Goal: Obtain resource: Download file/media

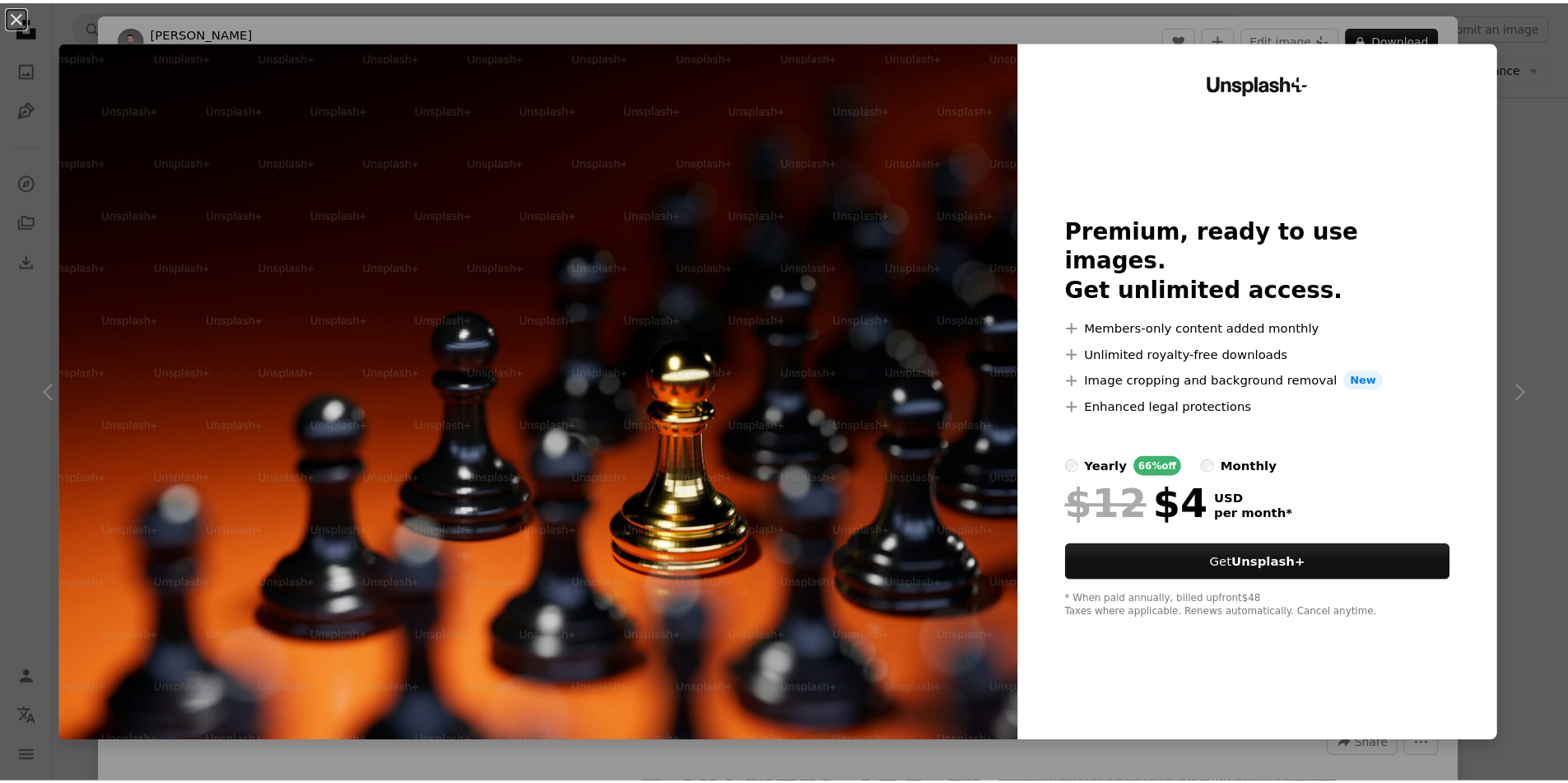
scroll to position [9668, 0]
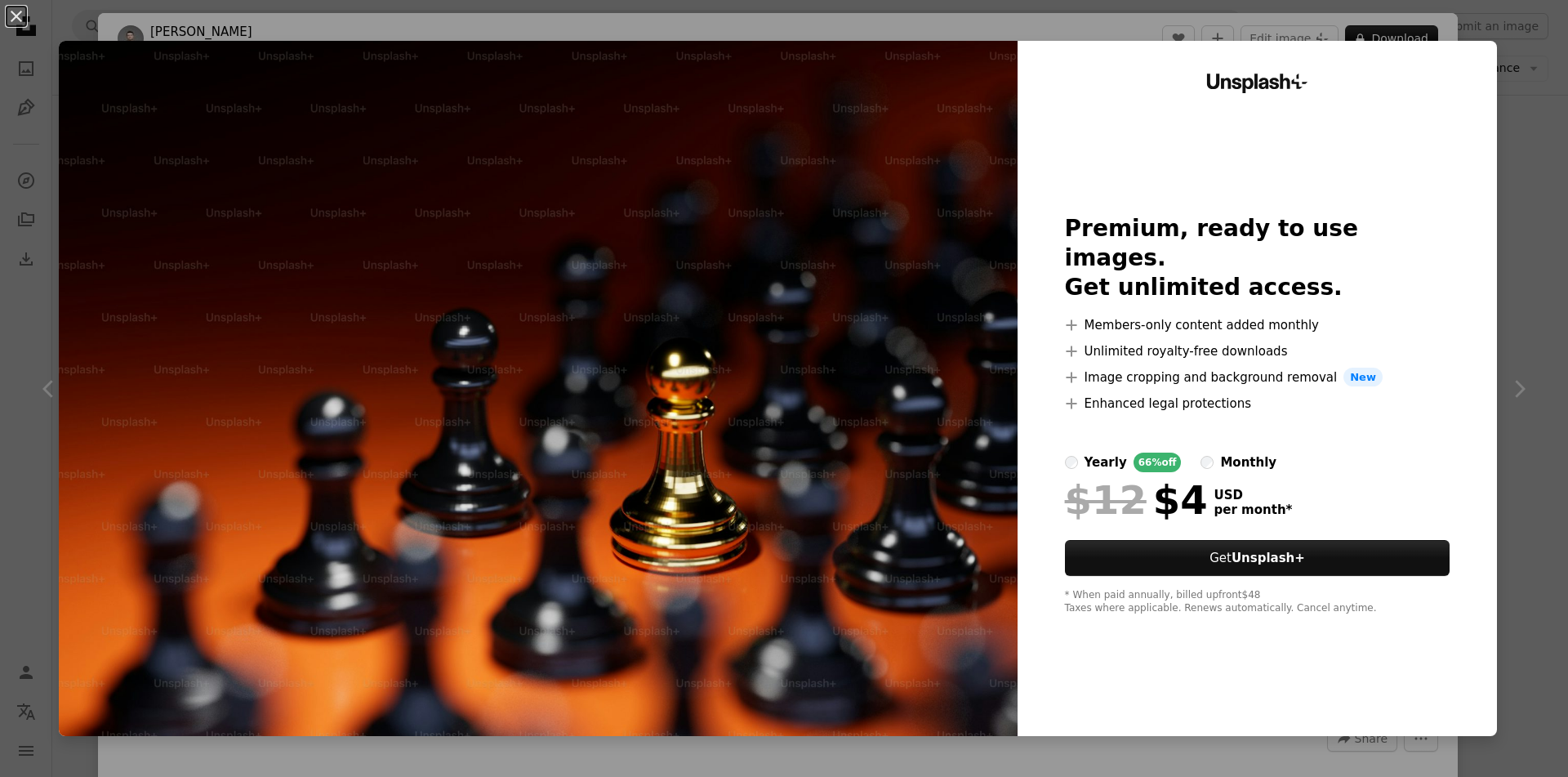
click at [852, 383] on img at bounding box center [538, 388] width 959 height 695
click at [738, 641] on img at bounding box center [538, 388] width 959 height 695
click at [574, 187] on img at bounding box center [538, 388] width 959 height 695
click at [505, 29] on div "An X shape Unsplash+ Premium, ready to use images. Get unlimited access. A plus…" at bounding box center [784, 388] width 1568 height 777
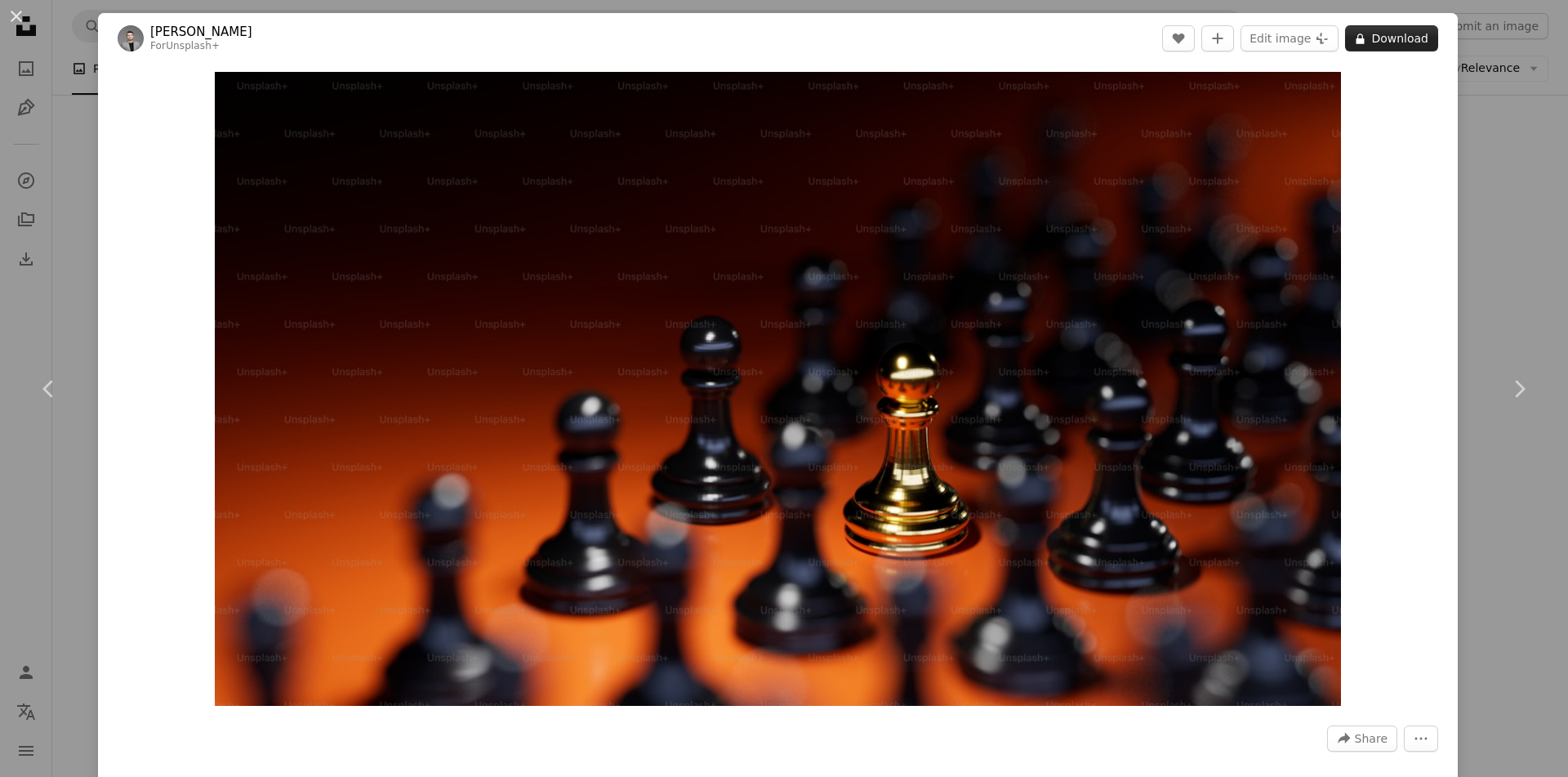
click at [1367, 35] on button "A lock Download" at bounding box center [1392, 38] width 93 height 26
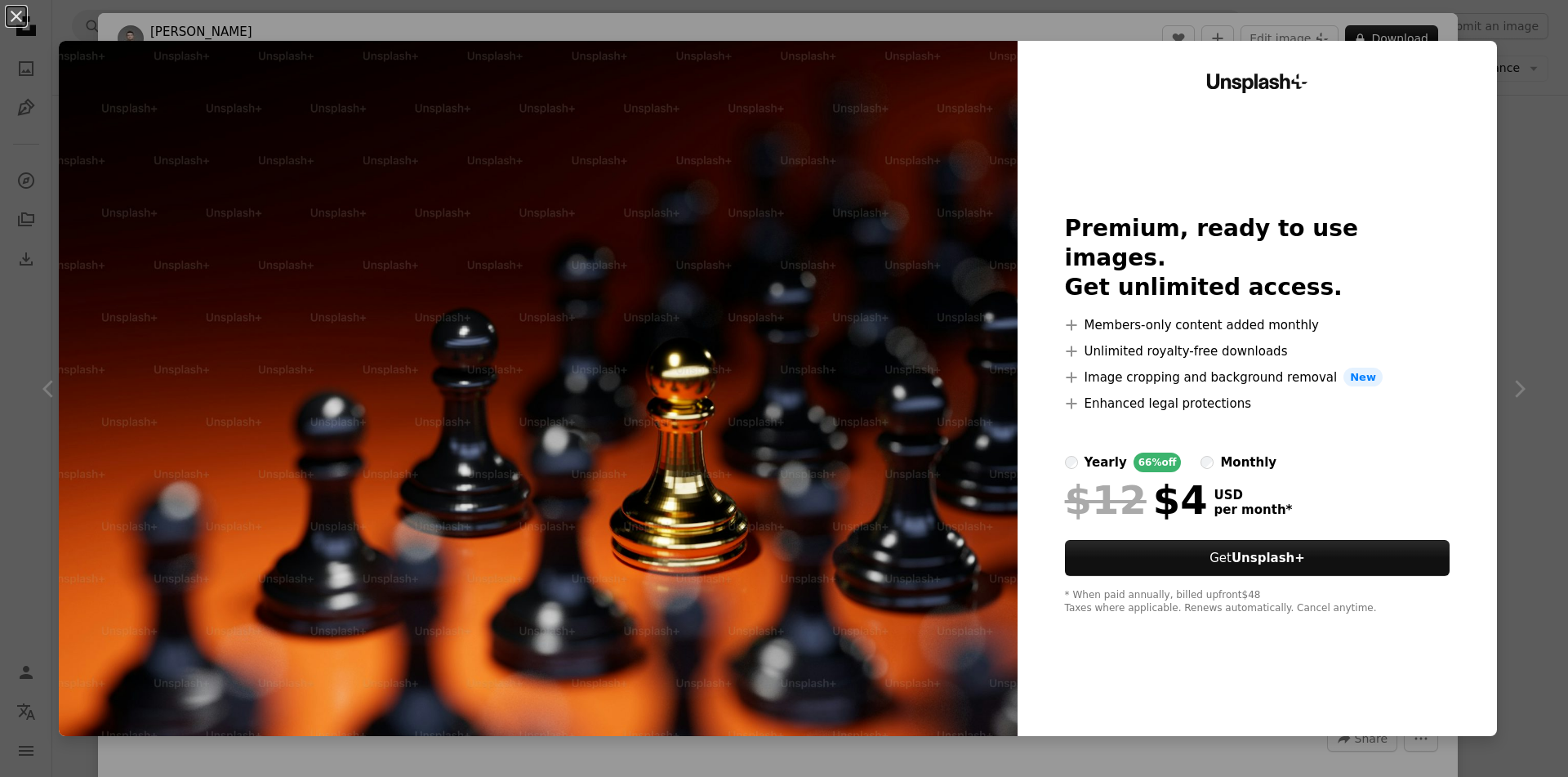
click at [830, 203] on img at bounding box center [538, 388] width 959 height 695
click at [663, 23] on div "An X shape Unsplash+ Premium, ready to use images. Get unlimited access. A plus…" at bounding box center [784, 388] width 1568 height 777
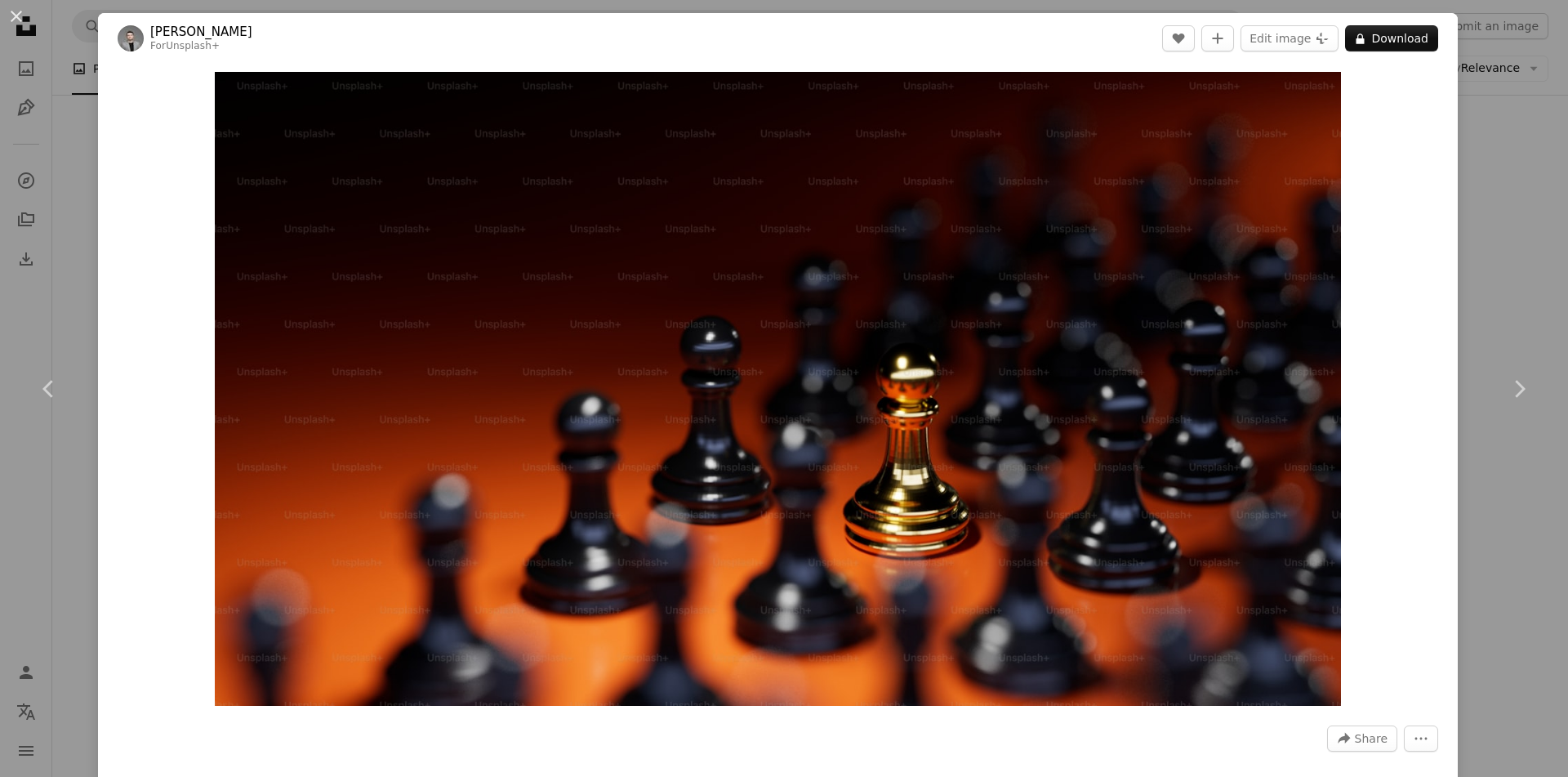
click at [47, 66] on div "An X shape Chevron left Chevron right [PERSON_NAME] For Unsplash+ A heart A plu…" at bounding box center [784, 388] width 1568 height 777
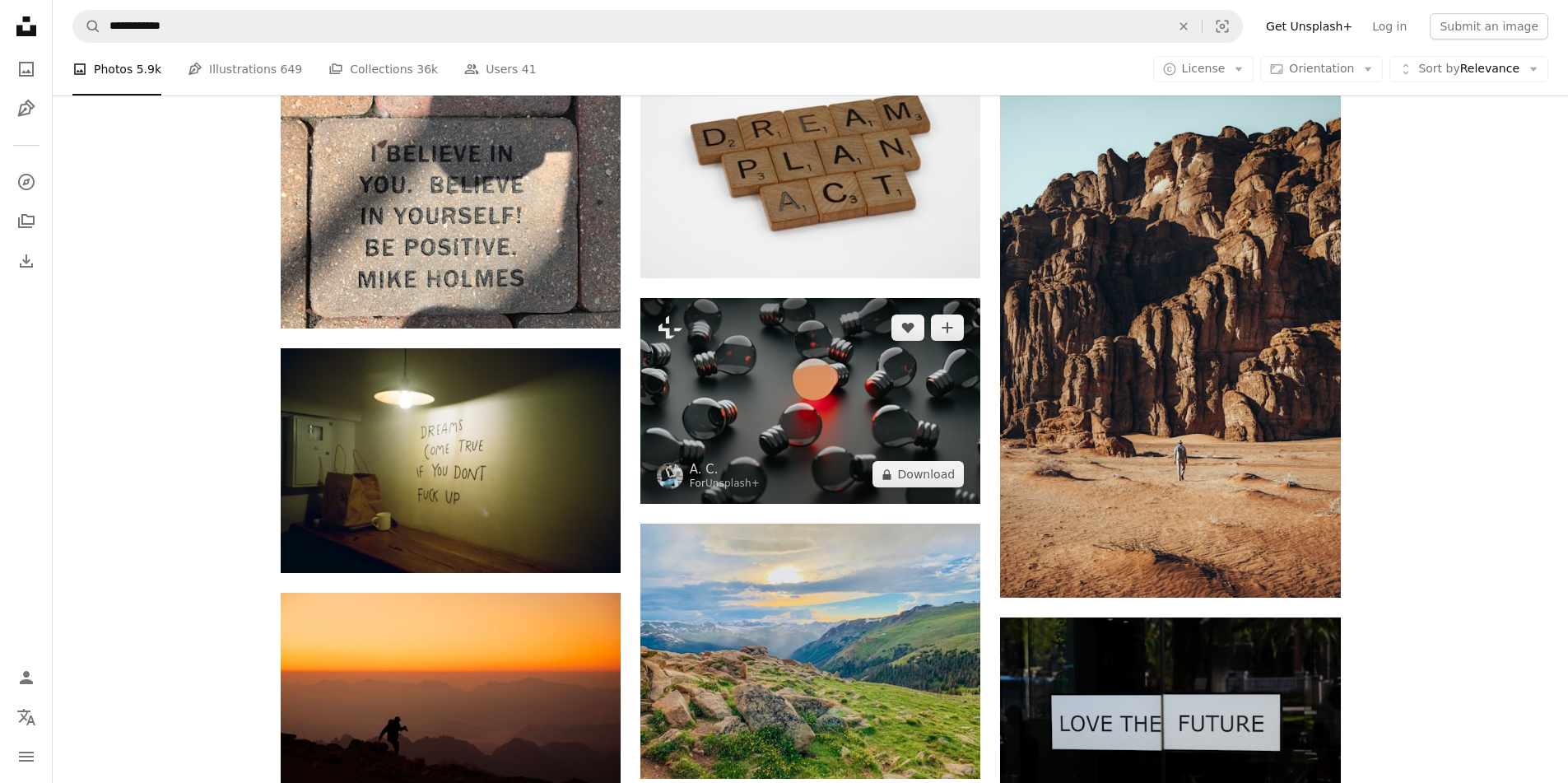
scroll to position [19790, 0]
